Goal: Find specific page/section: Find specific page/section

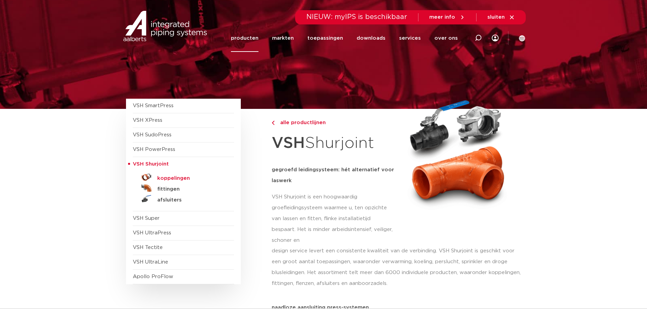
click at [171, 178] on h5 "koppelingen" at bounding box center [190, 178] width 67 height 6
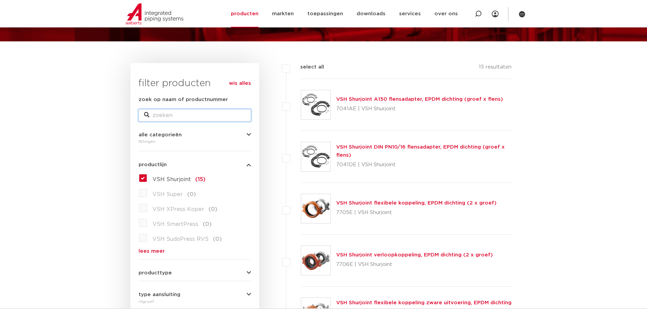
click at [187, 112] on input "zoek op naam of productnummer" at bounding box center [194, 115] width 112 height 12
type input "1041"
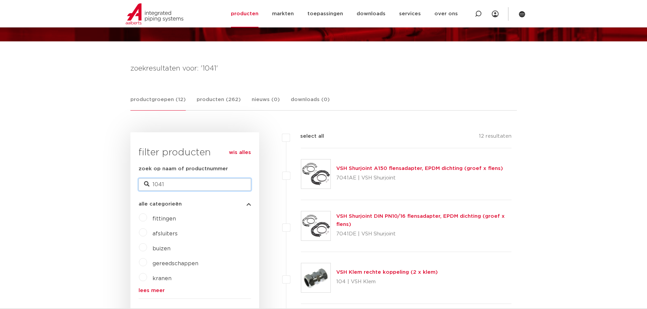
drag, startPoint x: 169, startPoint y: 184, endPoint x: 145, endPoint y: 185, distance: 24.1
click at [145, 185] on div "zoek op naam of productnummer 1041" at bounding box center [194, 178] width 112 height 26
type input "7041"
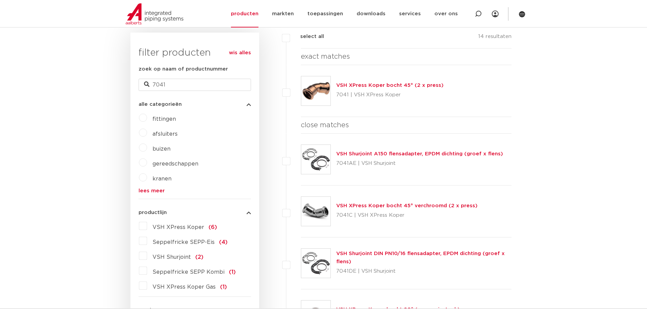
scroll to position [170, 0]
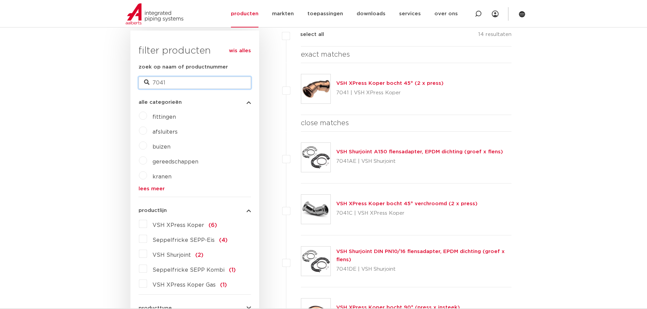
drag, startPoint x: 181, startPoint y: 86, endPoint x: 87, endPoint y: 77, distance: 94.8
type input "K9"
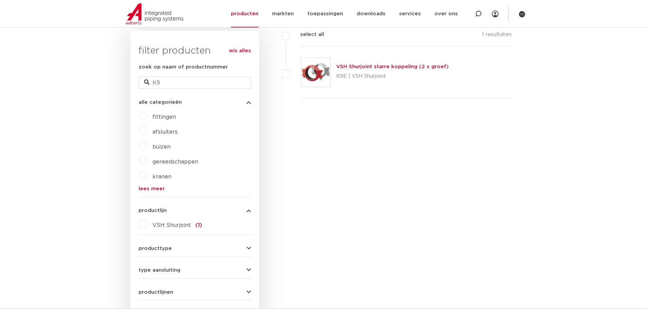
click at [353, 68] on link "VSH Shurjoint starre koppeling (2 x groef)" at bounding box center [392, 66] width 112 height 5
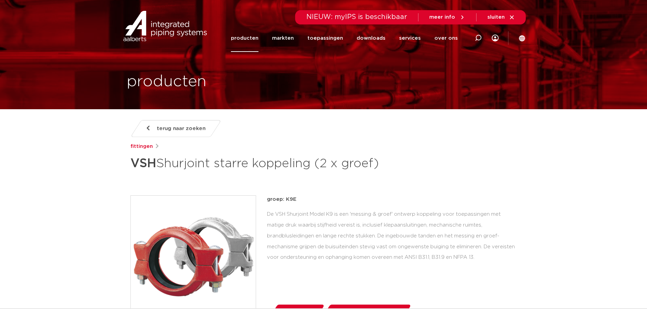
click at [165, 138] on div "terug naar zoeken fittingen VSH Shurjoint starre koppeling (2 x groef)" at bounding box center [323, 147] width 386 height 54
click at [170, 131] on span "terug naar zoeken" at bounding box center [181, 128] width 49 height 11
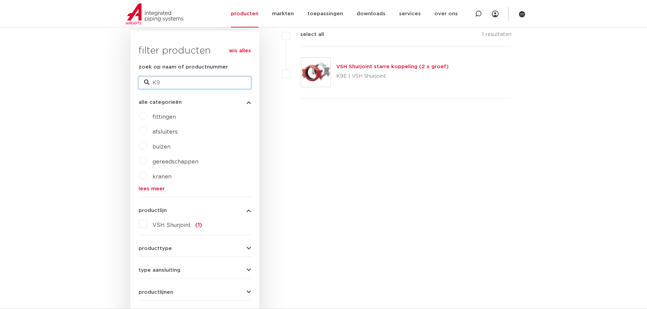
drag, startPoint x: 164, startPoint y: 86, endPoint x: 124, endPoint y: 85, distance: 39.7
click at [124, 85] on body "Zoeken NIEUW: myIPS is beschikbaar meer info sluiten producten markten toepassi…" at bounding box center [323, 314] width 647 height 969
paste input "177212007002"
type input "177212007002"
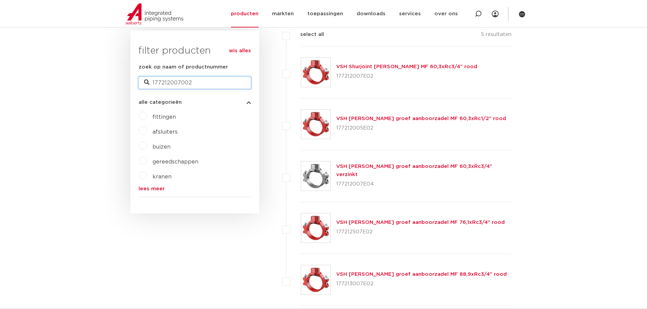
click at [228, 83] on input "177212007002" at bounding box center [194, 83] width 112 height 12
type input "177212007E02"
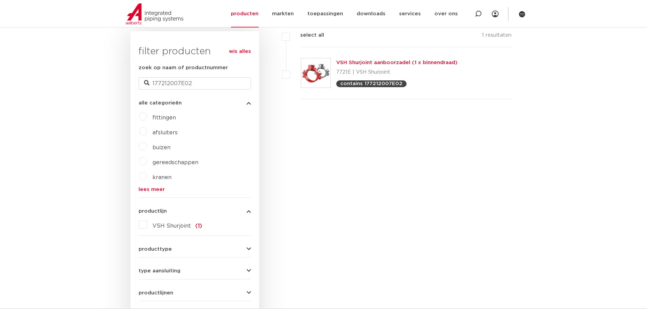
scroll to position [170, 0]
